Goal: Transaction & Acquisition: Purchase product/service

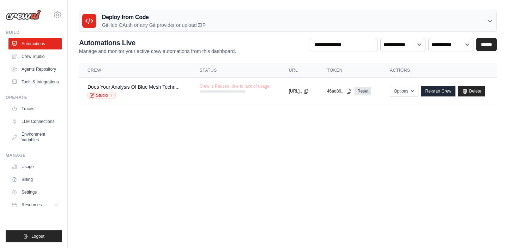
click at [490, 21] on icon at bounding box center [489, 20] width 7 height 7
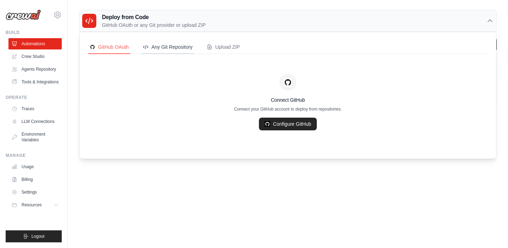
click at [175, 47] on div "Any Git Repository" at bounding box center [168, 46] width 50 height 7
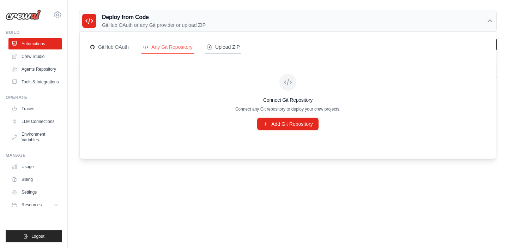
click at [232, 49] on div "Upload ZIP" at bounding box center [223, 46] width 33 height 7
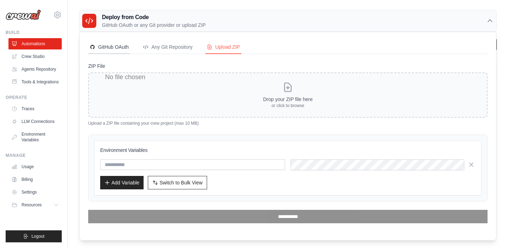
click at [108, 44] on div "GitHub OAuth" at bounding box center [109, 46] width 39 height 7
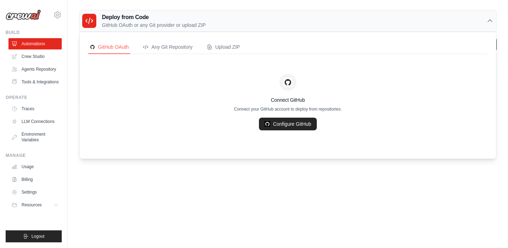
click at [166, 220] on body "ljxing77@gmail.com Settings Build Automations" at bounding box center [254, 124] width 508 height 248
click at [36, 55] on link "Crew Studio" at bounding box center [35, 56] width 53 height 11
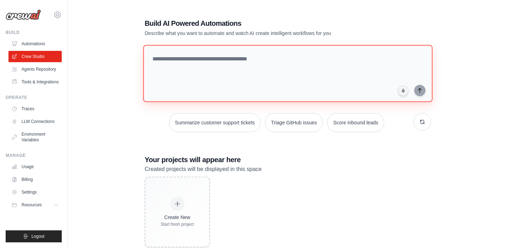
click at [164, 57] on textarea at bounding box center [287, 73] width 289 height 57
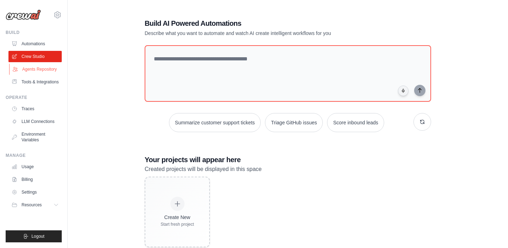
click at [49, 68] on link "Agents Repository" at bounding box center [35, 68] width 53 height 11
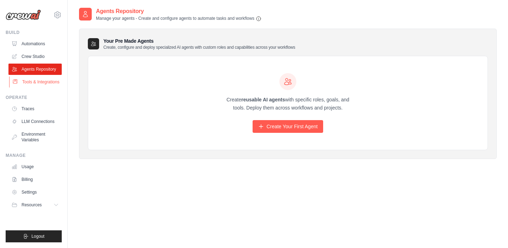
click at [34, 85] on link "Tools & Integrations" at bounding box center [35, 81] width 53 height 11
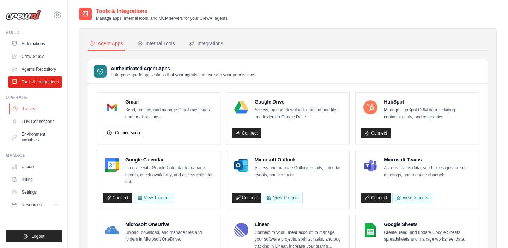
click at [28, 114] on link "Traces" at bounding box center [35, 108] width 53 height 11
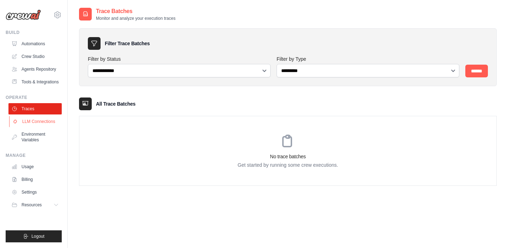
click at [40, 127] on link "LLM Connections" at bounding box center [35, 121] width 53 height 11
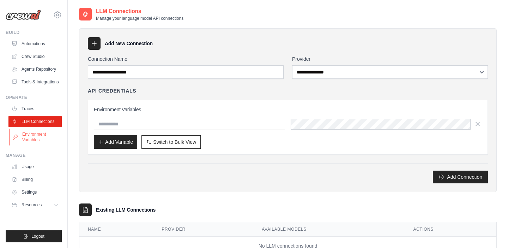
click at [37, 142] on link "Environment Variables" at bounding box center [35, 136] width 53 height 17
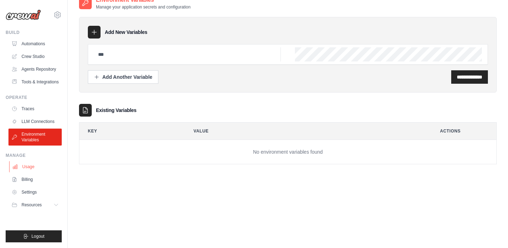
scroll to position [14, 0]
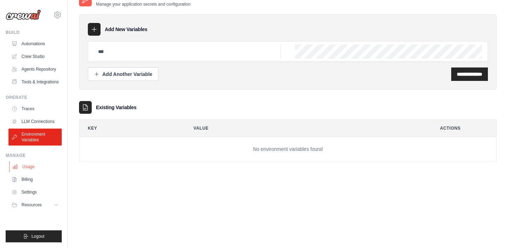
click at [30, 172] on link "Usage" at bounding box center [35, 166] width 53 height 11
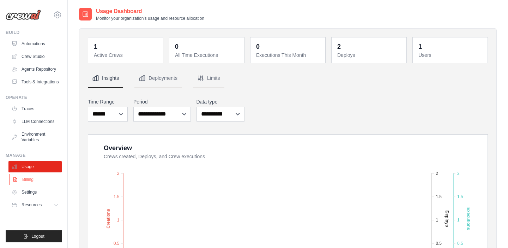
click at [34, 185] on link "Billing" at bounding box center [35, 179] width 53 height 11
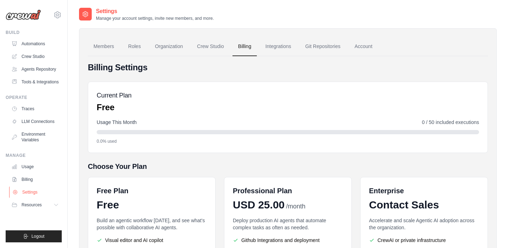
click at [34, 197] on link "Settings" at bounding box center [35, 191] width 53 height 11
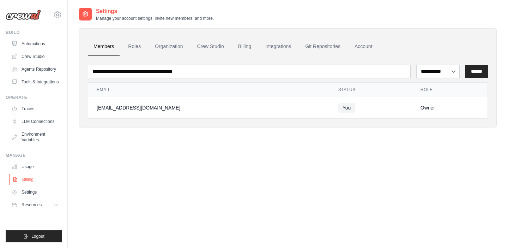
click at [31, 185] on link "Billing" at bounding box center [35, 179] width 53 height 11
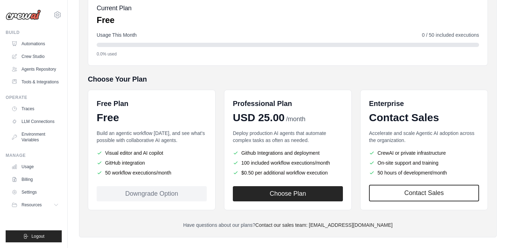
scroll to position [88, 0]
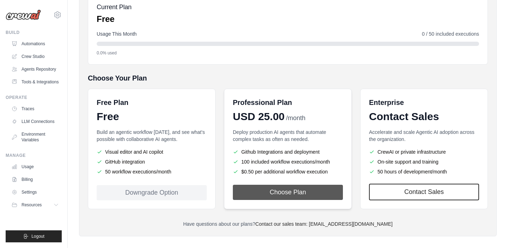
click at [290, 190] on button "Choose Plan" at bounding box center [288, 191] width 110 height 15
